Goal: Feedback & Contribution: Leave review/rating

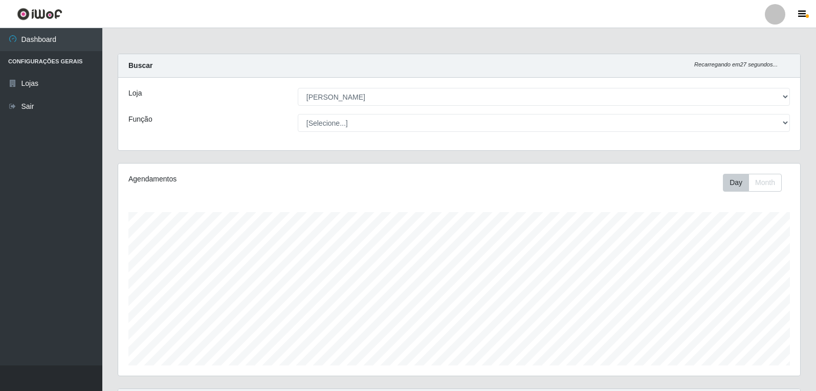
select select "523"
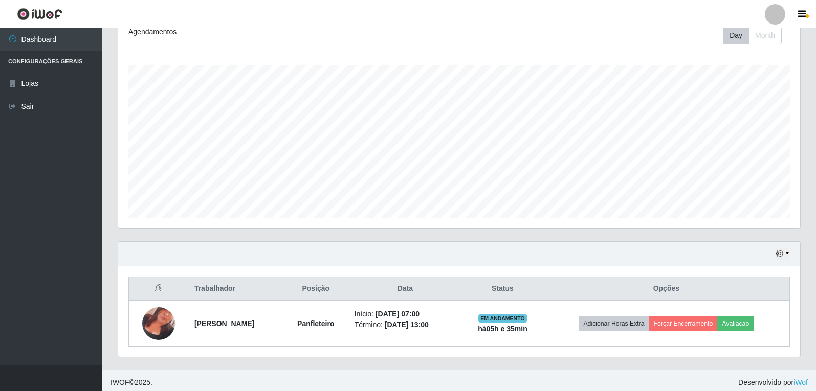
scroll to position [151, 0]
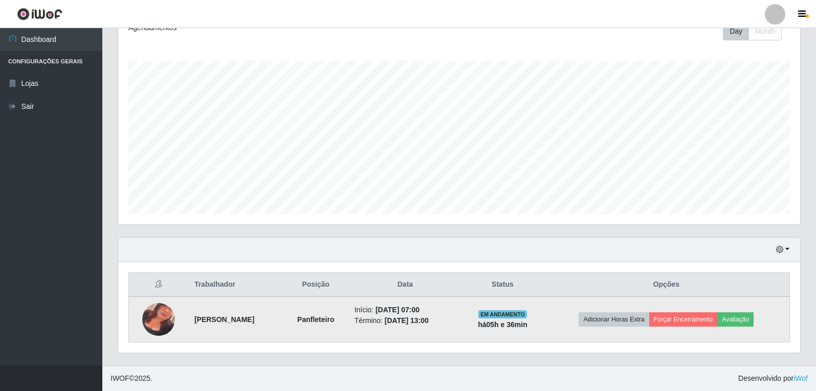
click at [158, 315] on img at bounding box center [158, 319] width 33 height 58
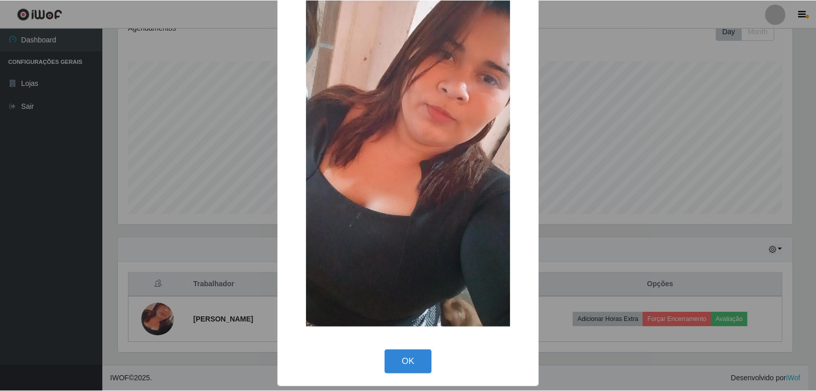
scroll to position [62, 0]
click at [405, 355] on button "OK" at bounding box center [410, 362] width 48 height 24
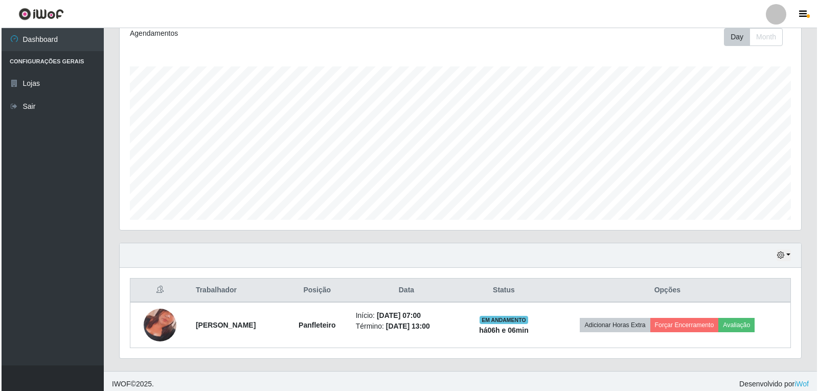
scroll to position [151, 0]
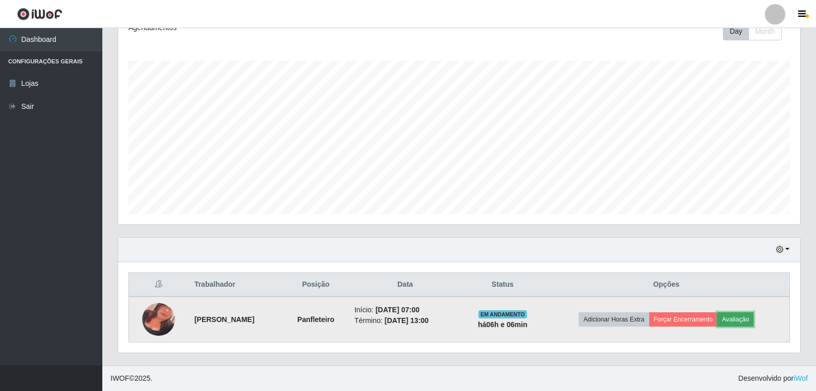
click at [745, 320] on button "Avaliação" at bounding box center [735, 319] width 36 height 14
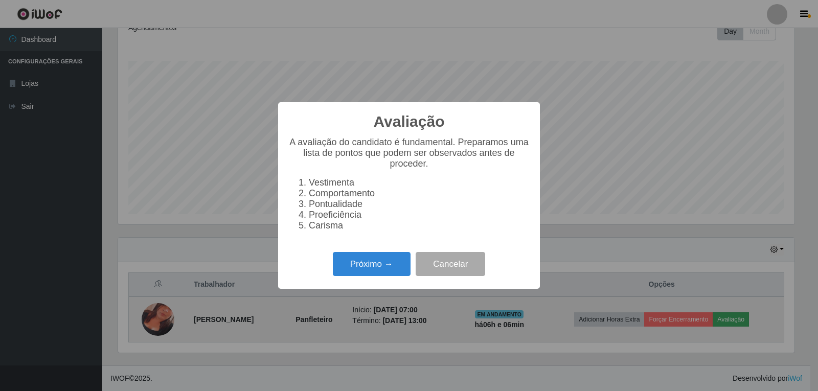
scroll to position [212, 676]
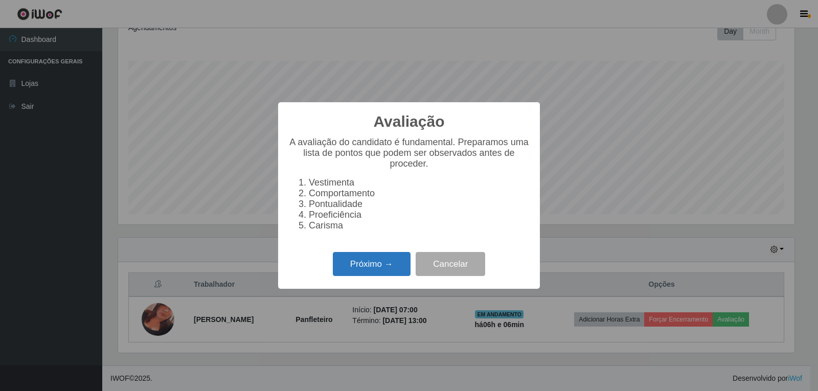
click at [368, 273] on button "Próximo →" at bounding box center [372, 264] width 78 height 24
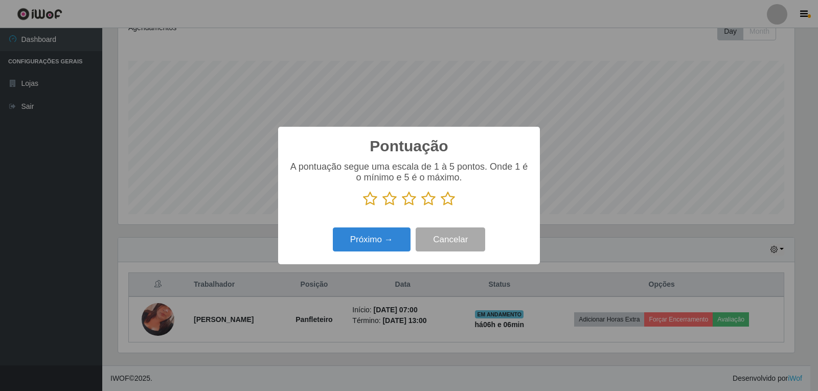
scroll to position [511077, 510613]
drag, startPoint x: 426, startPoint y: 202, endPoint x: 423, endPoint y: 207, distance: 6.0
click at [426, 202] on icon at bounding box center [428, 198] width 14 height 15
click at [421, 207] on input "radio" at bounding box center [421, 207] width 0 height 0
click at [381, 236] on button "Próximo →" at bounding box center [372, 240] width 78 height 24
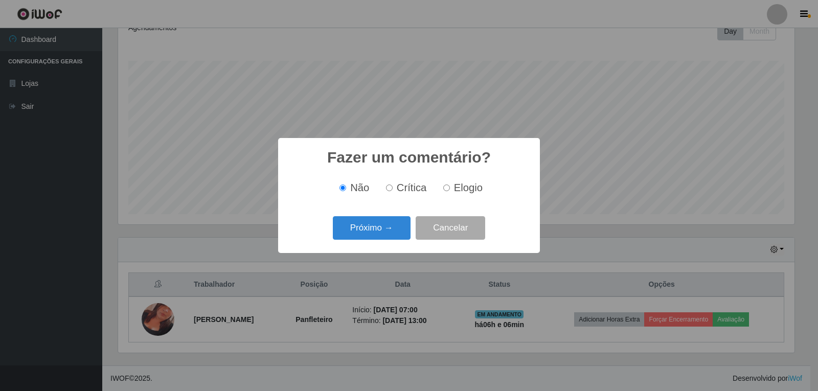
click at [447, 189] on input "Elogio" at bounding box center [446, 188] width 7 height 7
radio input "true"
click at [379, 232] on button "Próximo →" at bounding box center [372, 228] width 78 height 24
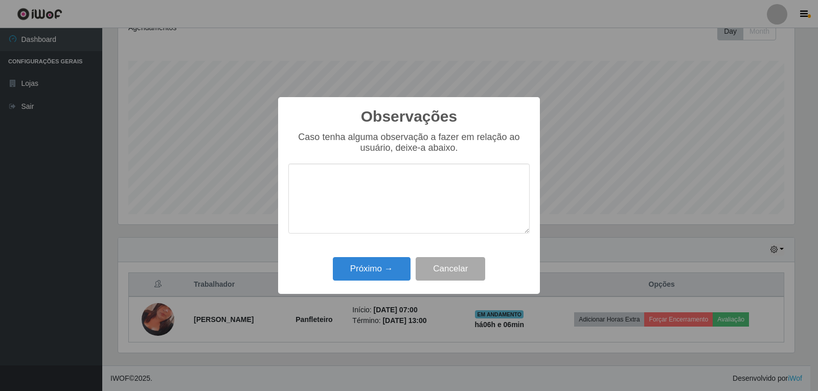
click at [388, 191] on textarea at bounding box center [408, 199] width 241 height 70
type textarea "PROATIVA, ESFORÇADA"
click at [391, 271] on button "Próximo →" at bounding box center [372, 269] width 78 height 24
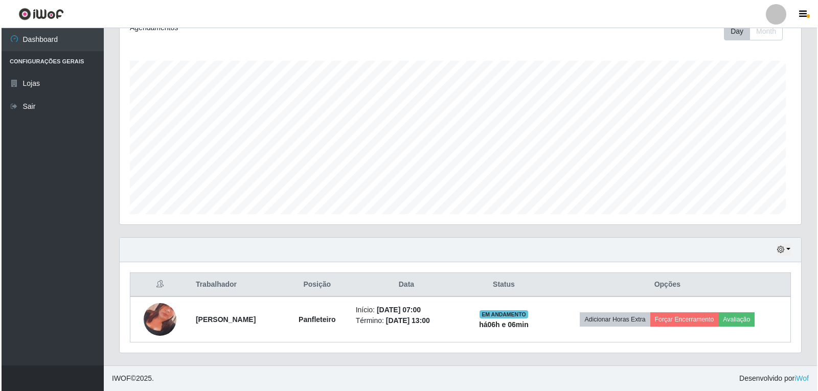
scroll to position [212, 682]
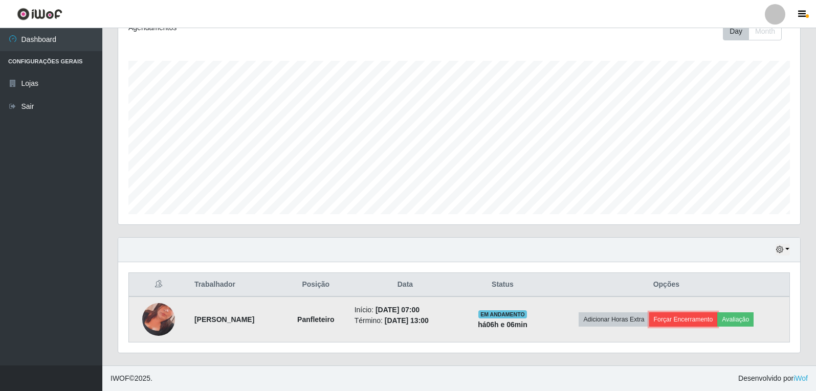
click at [687, 319] on button "Forçar Encerramento" at bounding box center [683, 319] width 69 height 14
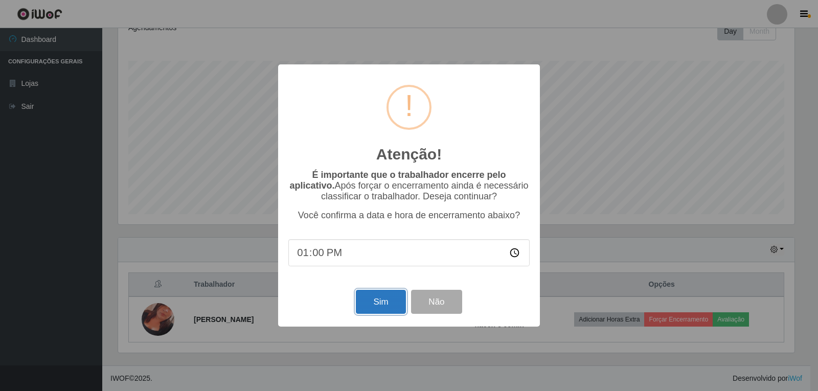
click at [395, 303] on button "Sim" at bounding box center [381, 302] width 50 height 24
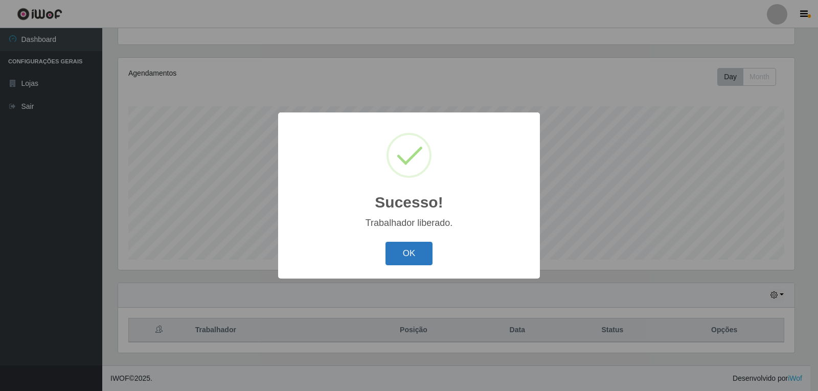
click at [414, 263] on button "OK" at bounding box center [410, 254] width 48 height 24
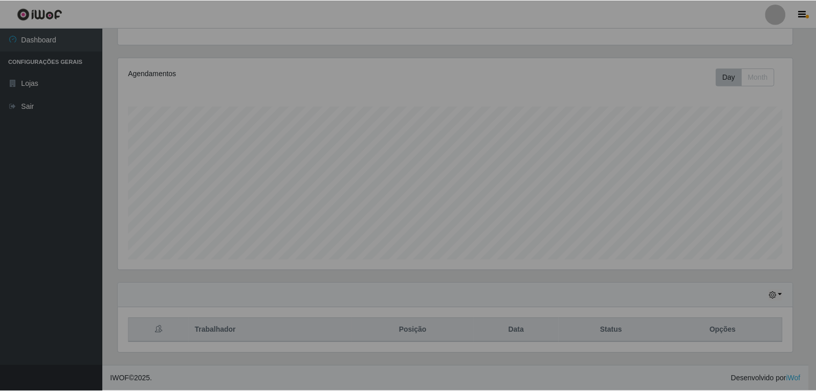
scroll to position [212, 682]
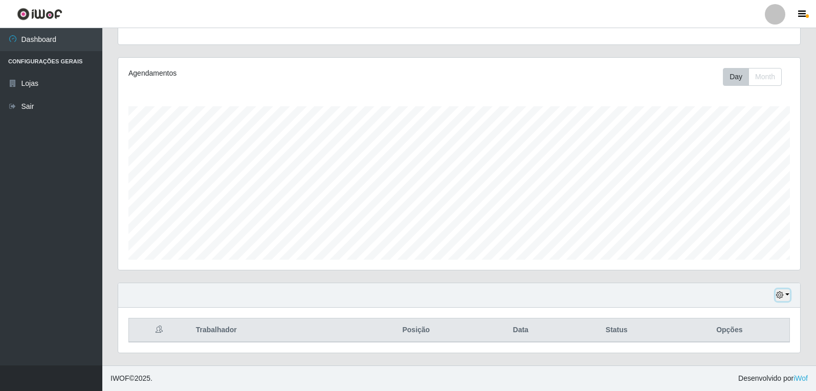
click at [782, 298] on icon "button" at bounding box center [779, 294] width 7 height 7
click at [732, 214] on button "1 dia" at bounding box center [748, 213] width 81 height 21
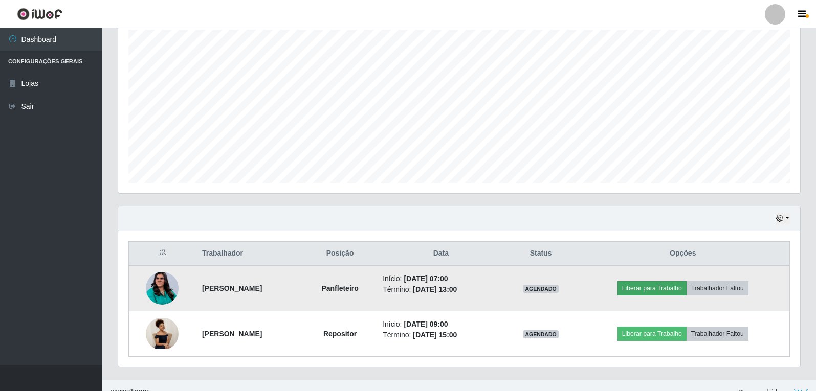
scroll to position [197, 0]
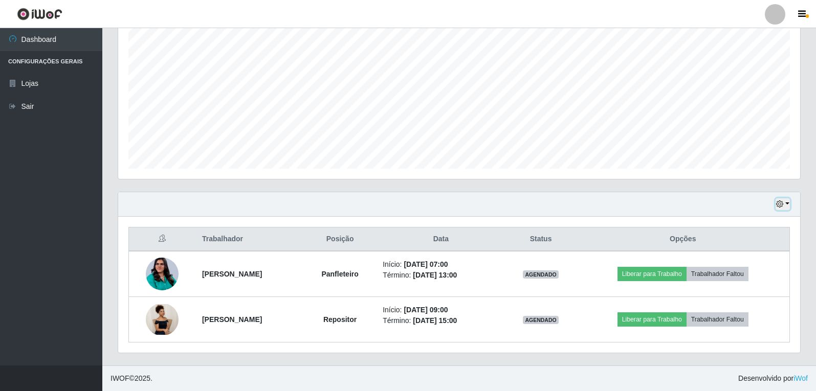
click at [781, 207] on icon "button" at bounding box center [779, 203] width 7 height 7
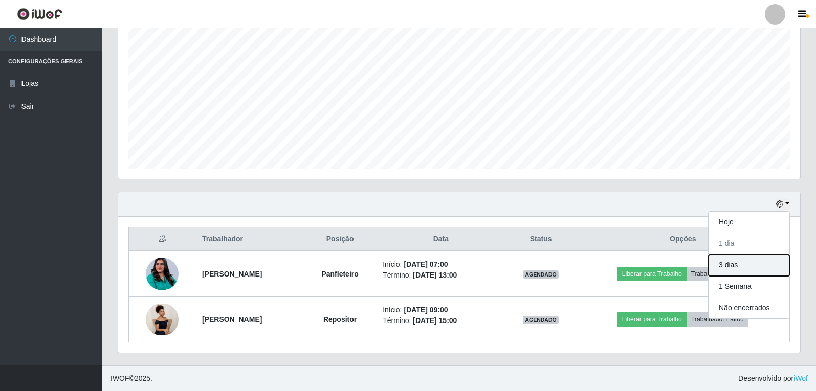
click at [734, 260] on button "3 dias" at bounding box center [748, 265] width 81 height 21
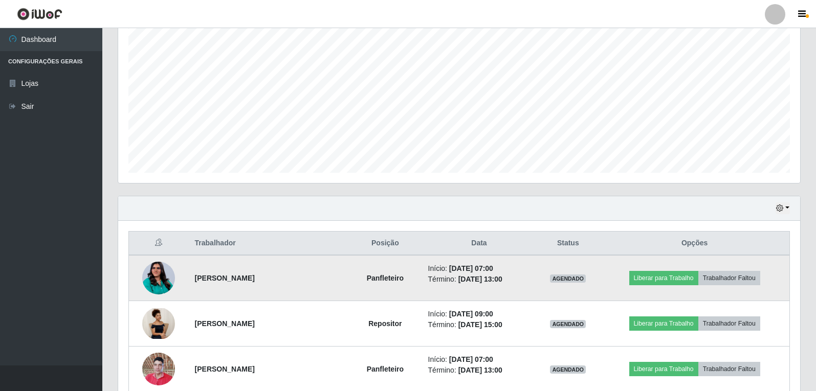
scroll to position [0, 0]
